Goal: Check status

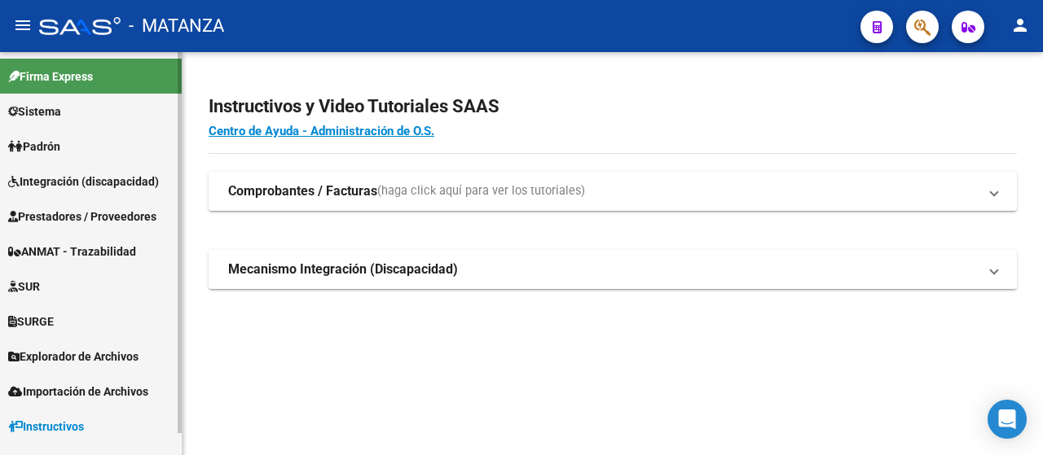
click at [115, 174] on span "Integración (discapacidad)" at bounding box center [83, 182] width 151 height 18
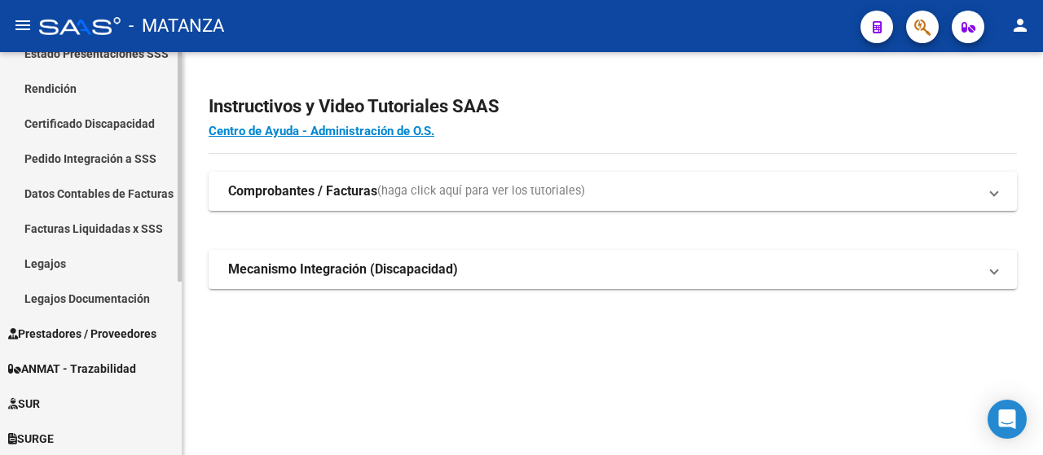
scroll to position [303, 0]
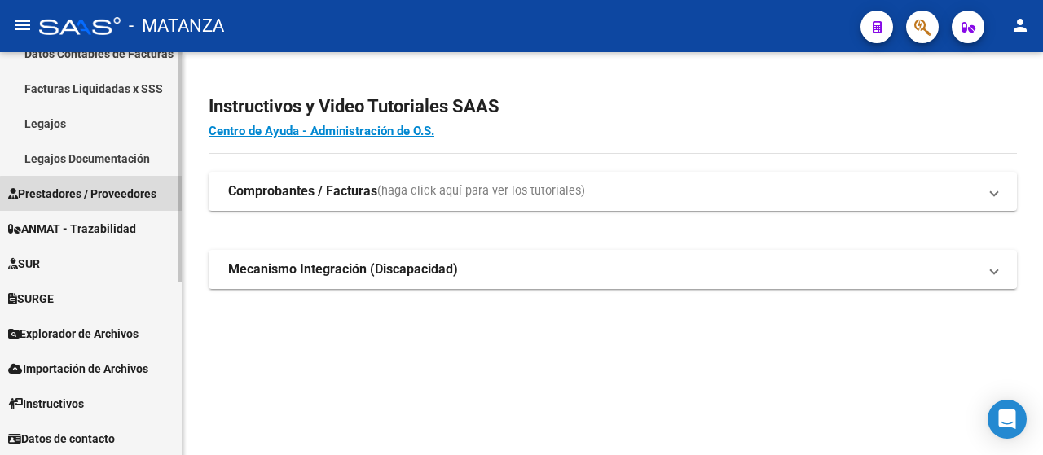
click at [96, 194] on span "Prestadores / Proveedores" at bounding box center [82, 194] width 148 height 18
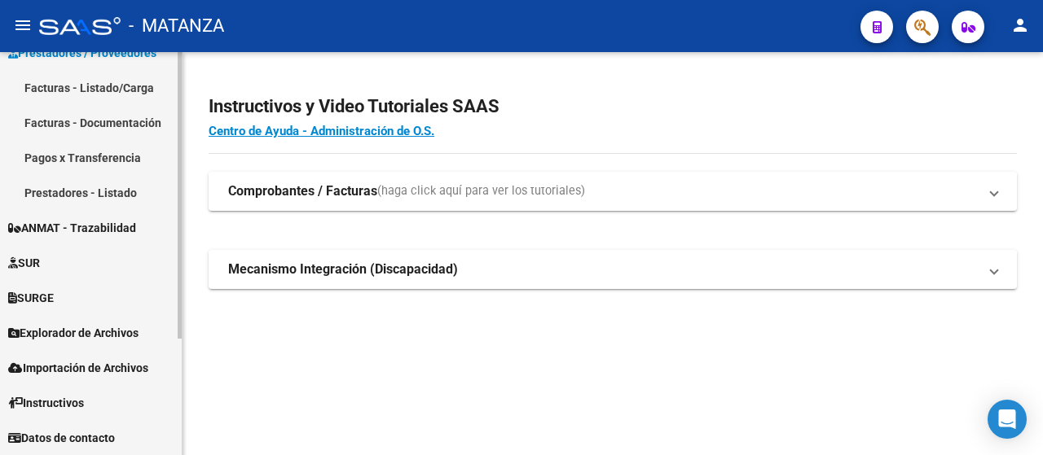
scroll to position [163, 0]
click at [122, 88] on link "Facturas - Listado/Carga" at bounding box center [91, 88] width 182 height 35
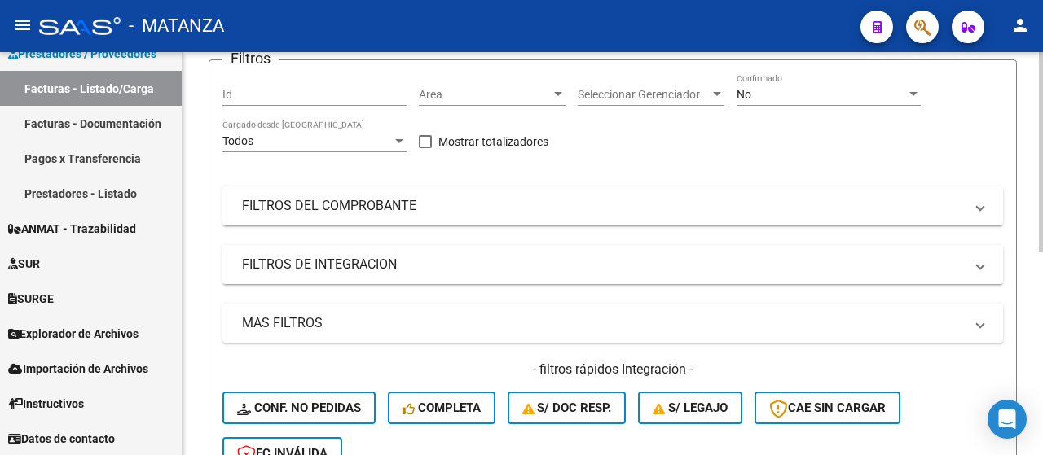
scroll to position [163, 0]
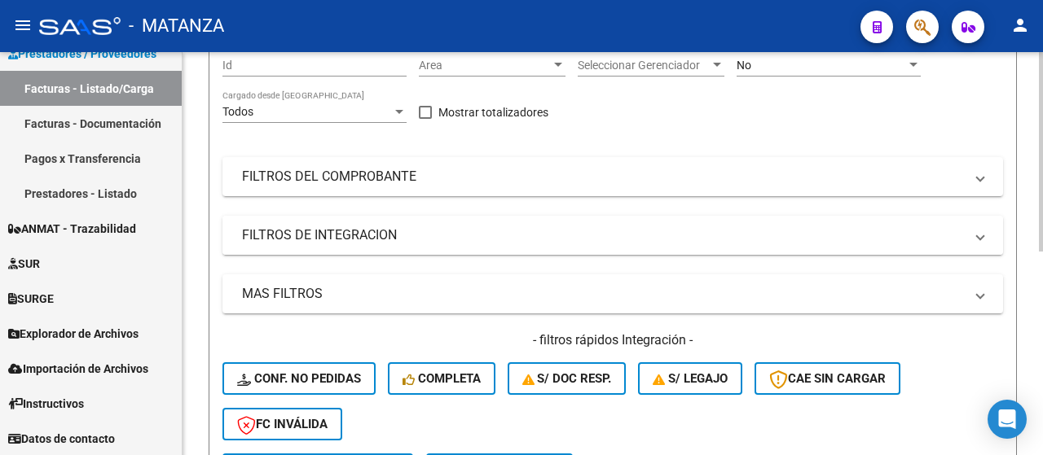
click at [420, 255] on mat-expansion-panel-header "FILTROS DE INTEGRACION" at bounding box center [612, 235] width 780 height 39
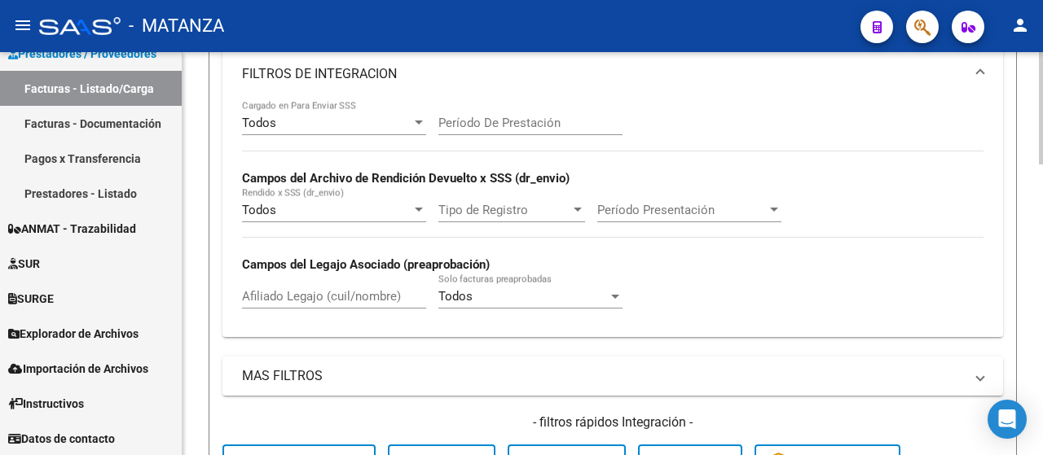
scroll to position [365, 0]
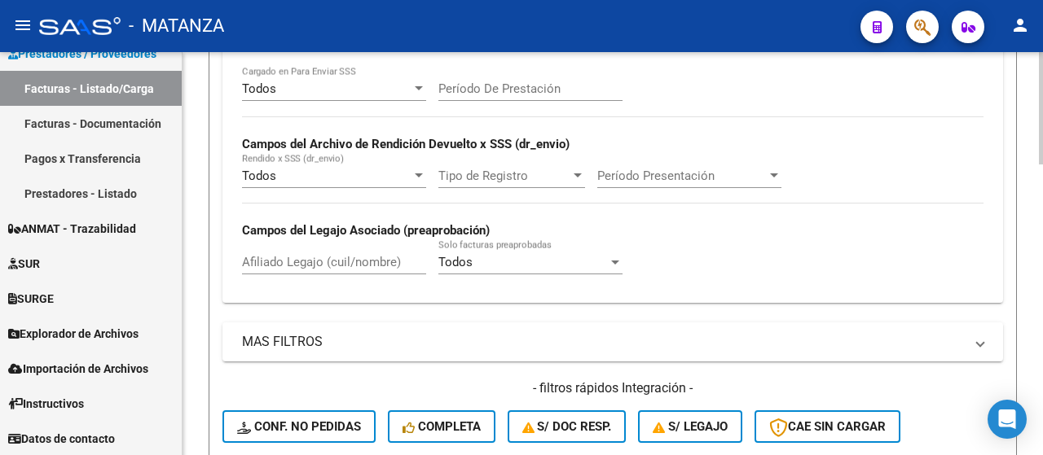
click at [365, 265] on input "Afiliado Legajo (cuil/nombre)" at bounding box center [334, 262] width 184 height 15
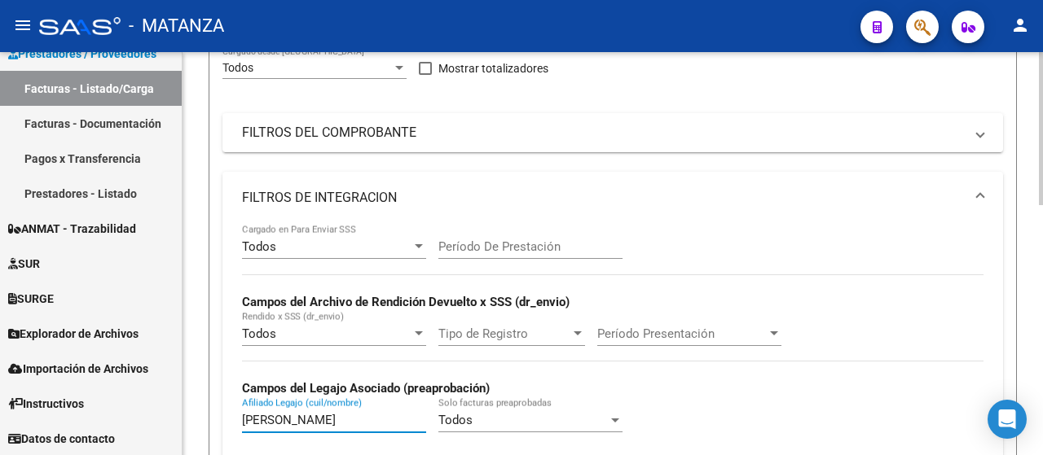
scroll to position [39, 0]
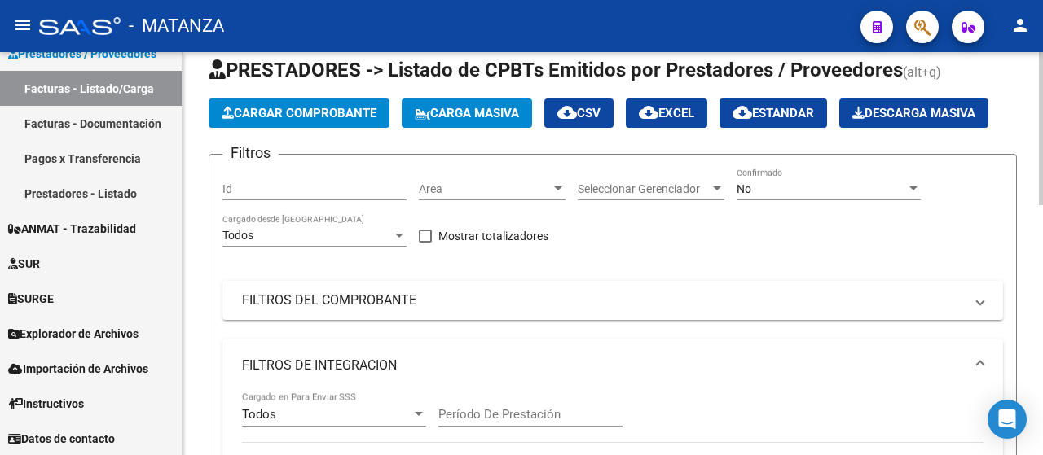
type input "[PERSON_NAME]"
click at [798, 187] on div "No" at bounding box center [820, 189] width 169 height 14
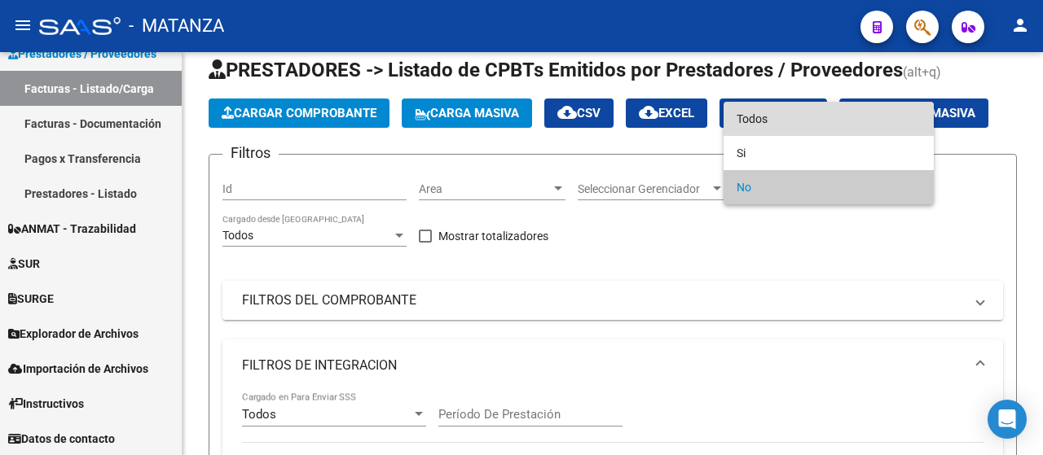
click at [795, 121] on span "Todos" at bounding box center [828, 119] width 184 height 34
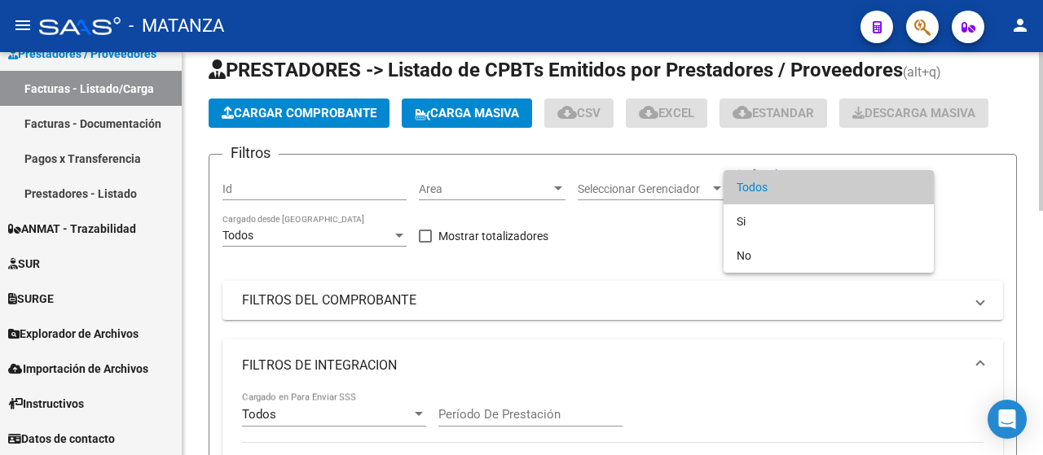
click at [793, 183] on span "Todos" at bounding box center [828, 187] width 184 height 34
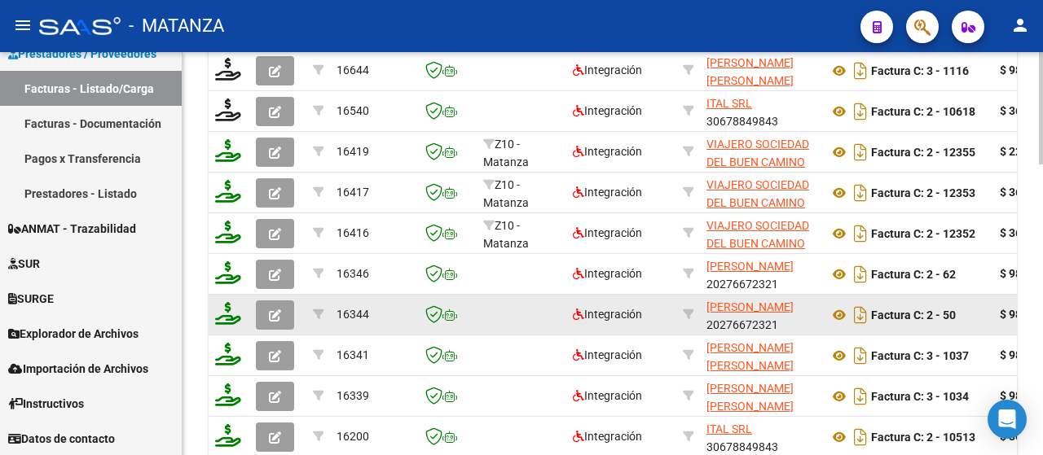
scroll to position [2, 0]
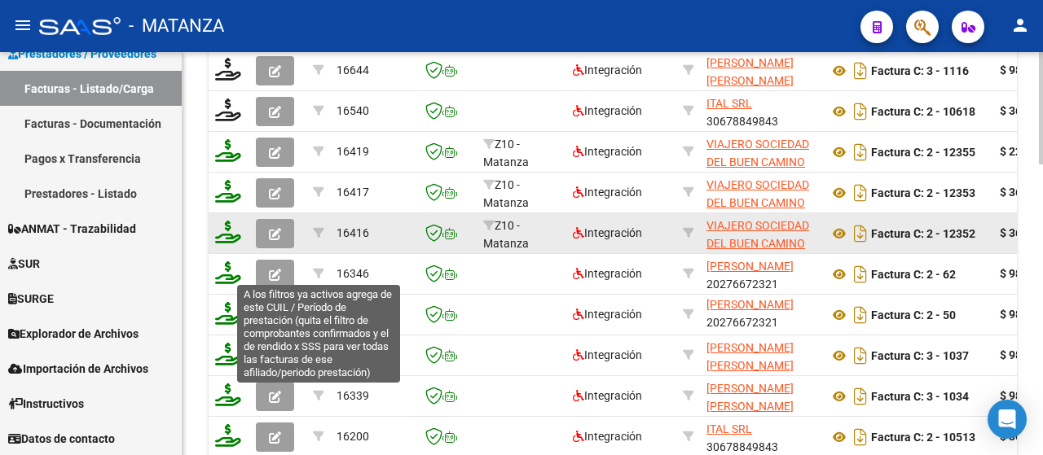
click at [289, 235] on button "button" at bounding box center [275, 233] width 38 height 29
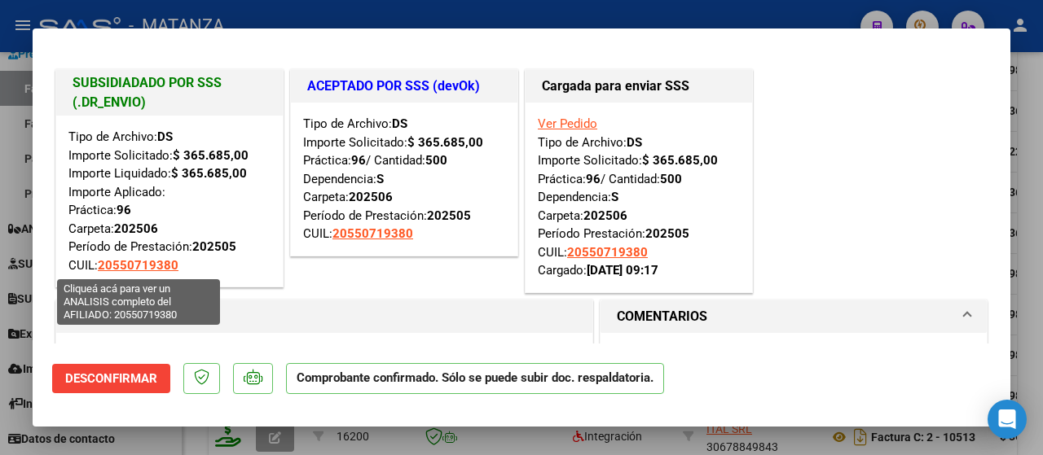
scroll to position [163, 0]
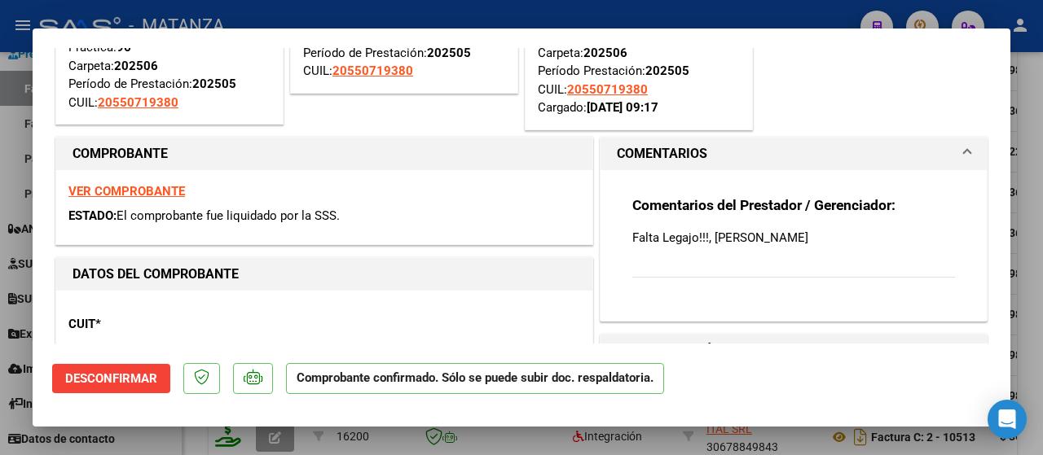
click at [137, 191] on strong "VER COMPROBANTE" at bounding box center [126, 191] width 116 height 15
